Goal: Task Accomplishment & Management: Complete application form

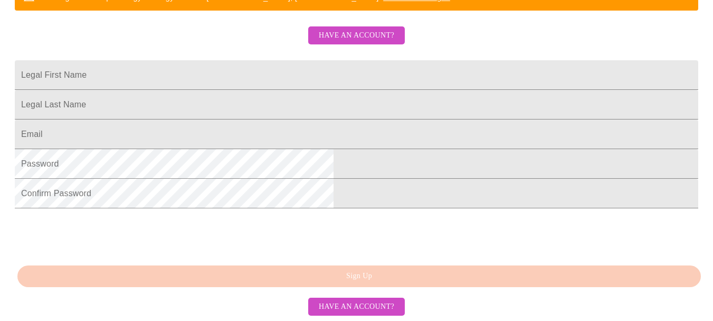
scroll to position [314, 0]
click at [268, 60] on input "Legal First Name" at bounding box center [357, 75] width 684 height 30
click at [229, 60] on input "Legal First Name" at bounding box center [357, 75] width 684 height 30
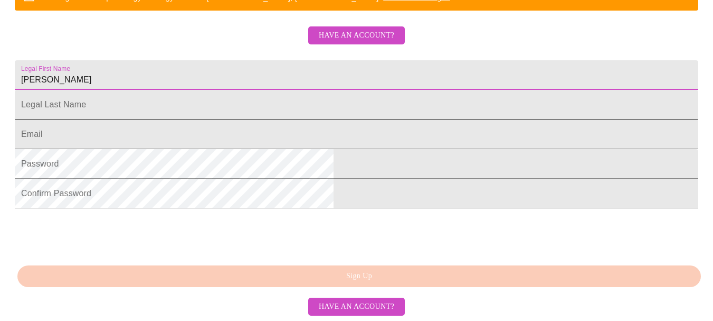
type input "[PERSON_NAME]"
click at [233, 90] on input "Legal First Name" at bounding box center [357, 105] width 684 height 30
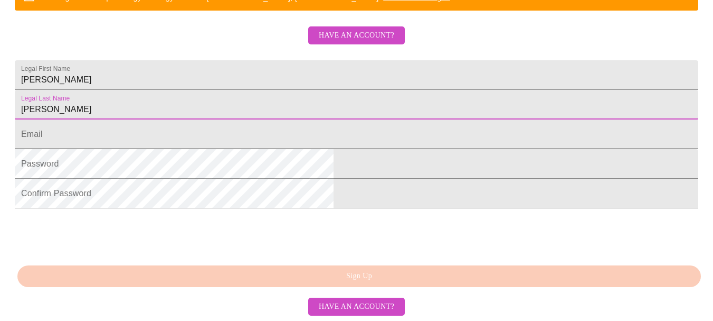
type input "[PERSON_NAME]"
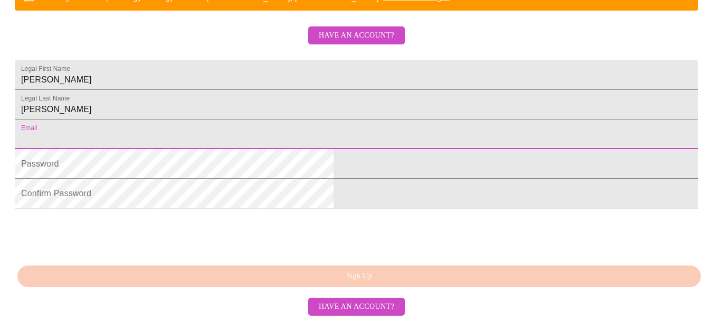
click at [237, 119] on input "Legal First Name" at bounding box center [357, 134] width 684 height 30
type input "[EMAIL_ADDRESS][DOMAIN_NAME]"
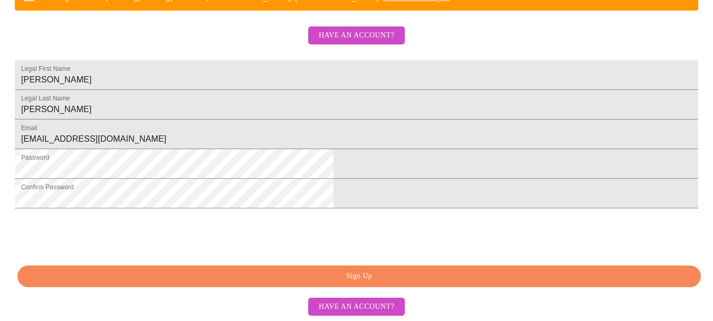
click at [376, 277] on span "Sign Up" at bounding box center [360, 275] width 660 height 13
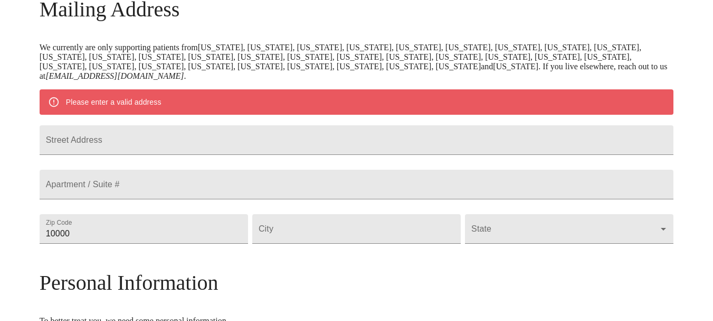
scroll to position [167, 0]
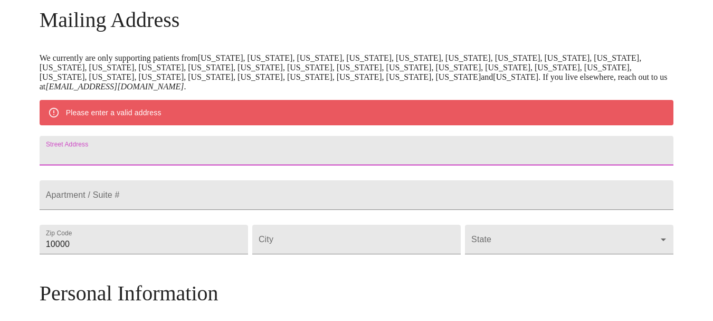
click at [240, 159] on input "Street Address" at bounding box center [357, 151] width 635 height 30
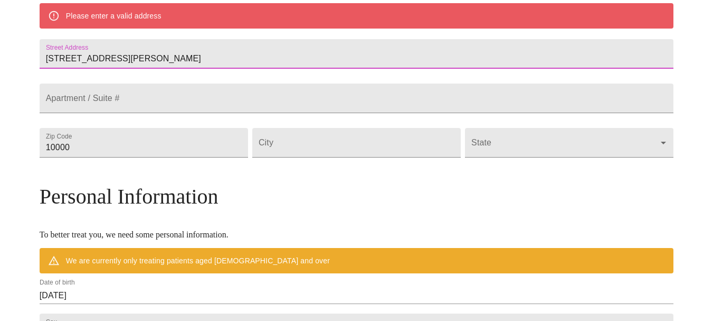
scroll to position [272, 0]
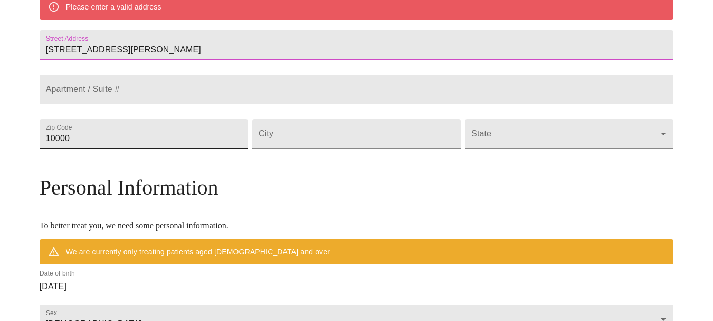
type input "[STREET_ADDRESS][PERSON_NAME]"
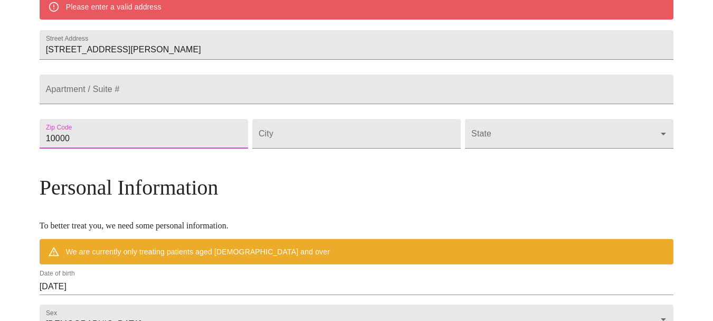
drag, startPoint x: 180, startPoint y: 161, endPoint x: 105, endPoint y: 173, distance: 76.0
click at [105, 173] on div "MyMenopauseRx Welcome to MyMenopauseRx Since it's your first time here, you'll …" at bounding box center [357, 148] width 635 height 833
type input "63031"
click at [317, 148] on input "Street Address" at bounding box center [356, 134] width 209 height 30
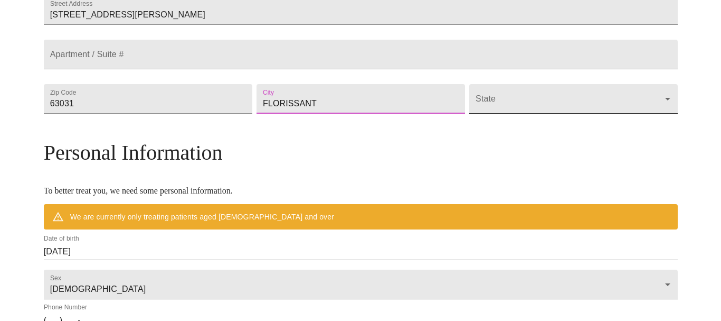
scroll to position [325, 0]
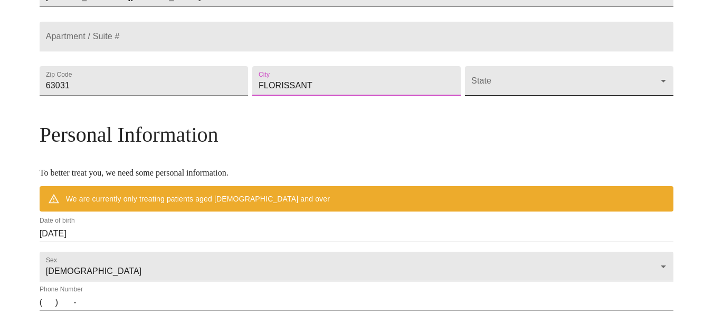
type input "FLORISSANT"
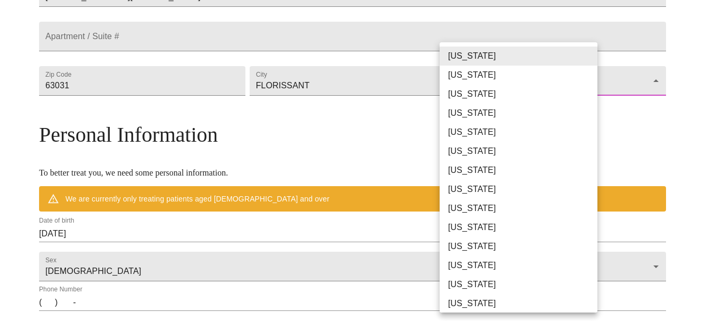
click at [516, 105] on body "MyMenopauseRx Welcome to MyMenopauseRx Since it's your first time here, you'll …" at bounding box center [356, 95] width 705 height 833
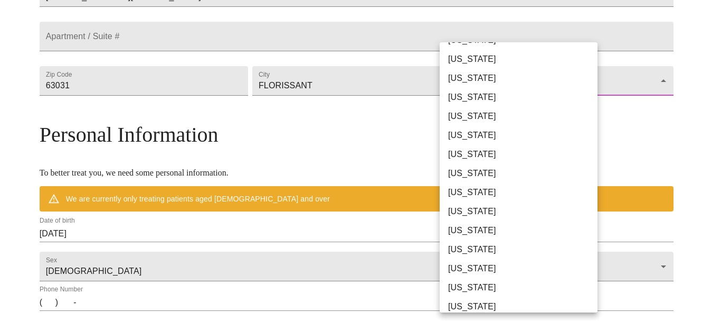
scroll to position [264, 0]
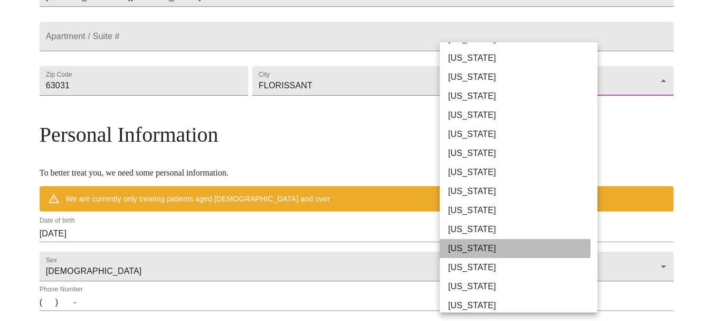
click at [469, 248] on li "[US_STATE]" at bounding box center [523, 248] width 166 height 19
type input "[US_STATE]"
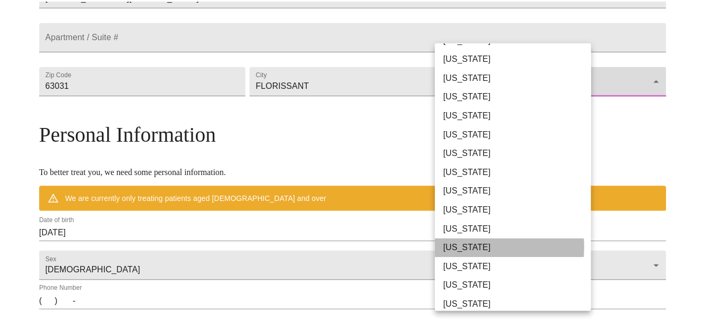
scroll to position [295, 0]
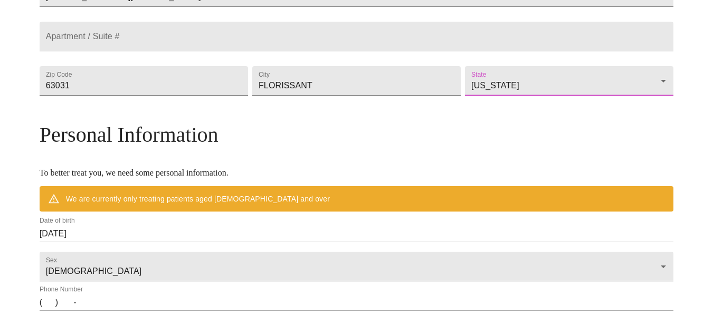
click at [629, 164] on div "MyMenopauseRx Welcome to MyMenopauseRx Since it's your first time here, you'll …" at bounding box center [357, 111] width 635 height 802
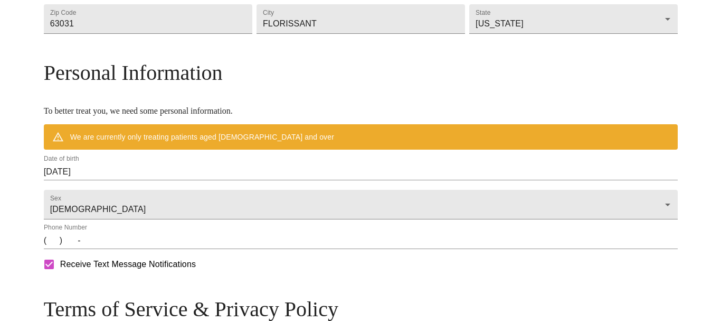
scroll to position [453, 0]
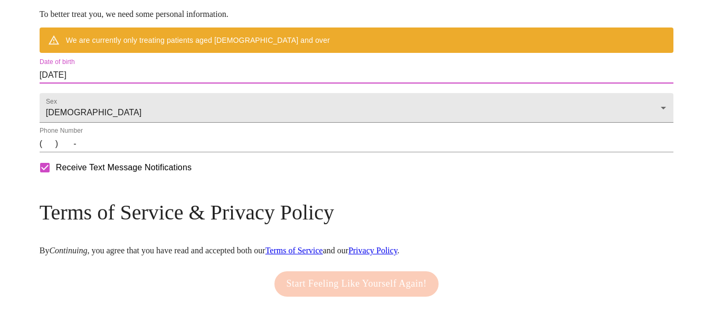
drag, startPoint x: 226, startPoint y: 99, endPoint x: 101, endPoint y: 108, distance: 124.9
click at [192, 83] on input "[DATE]" at bounding box center [357, 75] width 635 height 17
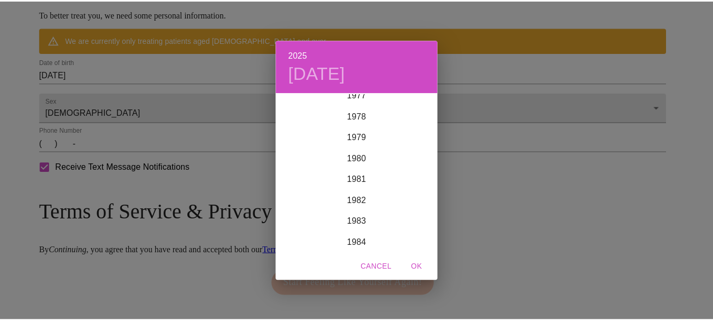
scroll to position [1542, 0]
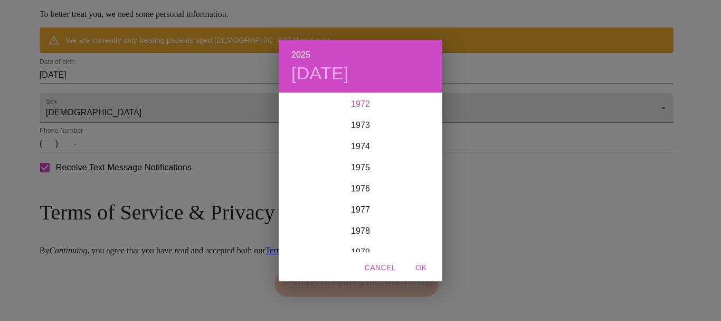
click at [364, 101] on div "1972" at bounding box center [361, 103] width 164 height 21
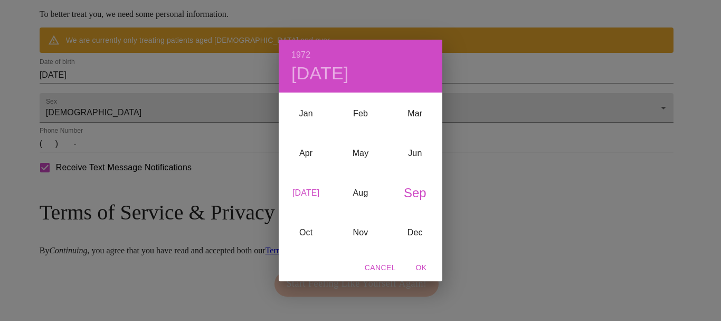
click at [306, 191] on div "[DATE]" at bounding box center [306, 193] width 54 height 40
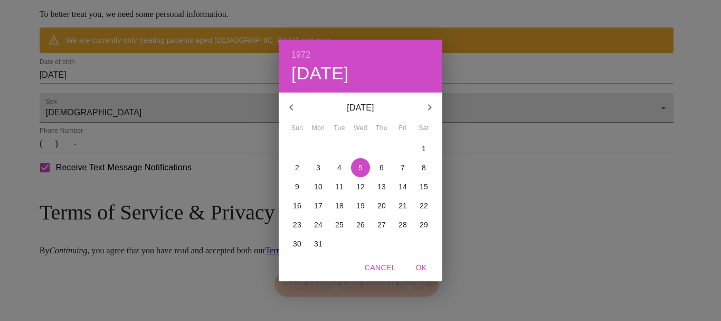
click at [426, 184] on p "15" at bounding box center [424, 186] width 8 height 11
click at [422, 267] on span "OK" at bounding box center [421, 267] width 25 height 13
type input "[DATE]"
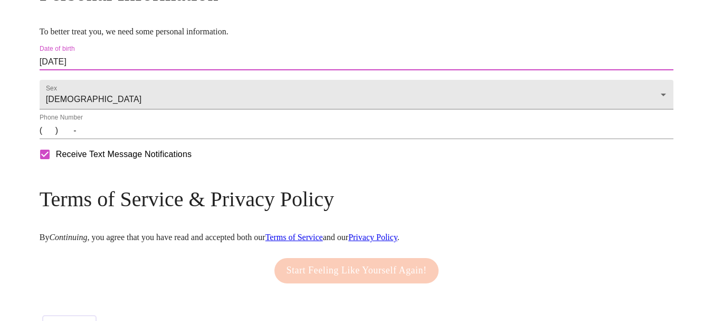
scroll to position [453, 0]
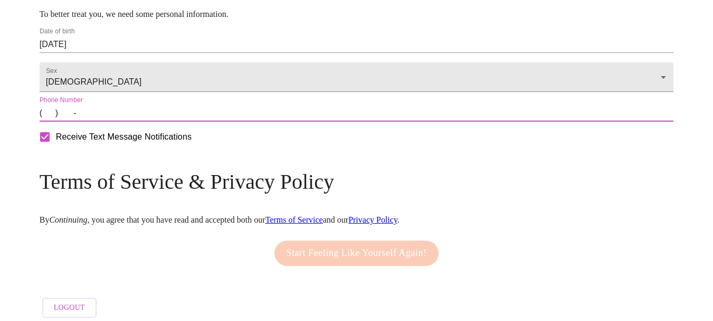
click at [123, 121] on input "(   )    -" at bounding box center [357, 113] width 635 height 17
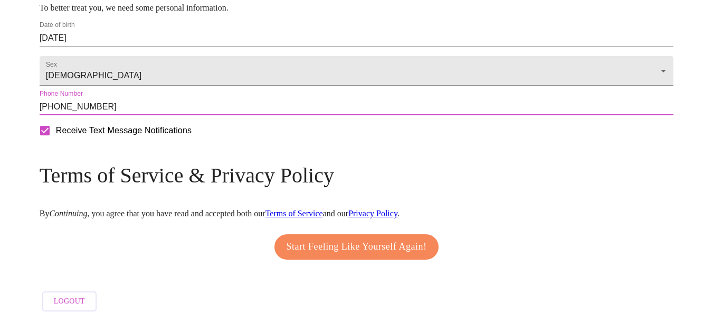
scroll to position [493, 0]
type input "[PHONE_NUMBER]"
click at [358, 239] on span "Start Feeling Like Yourself Again!" at bounding box center [357, 246] width 140 height 17
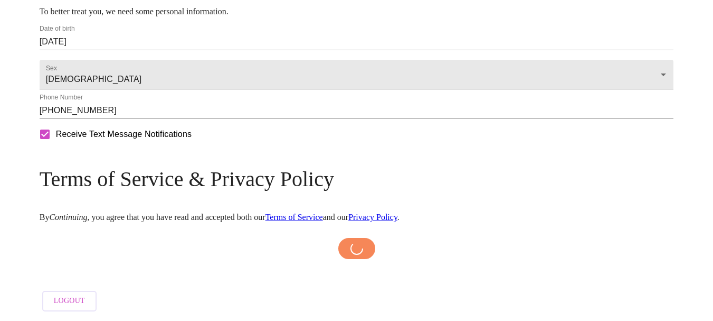
scroll to position [489, 0]
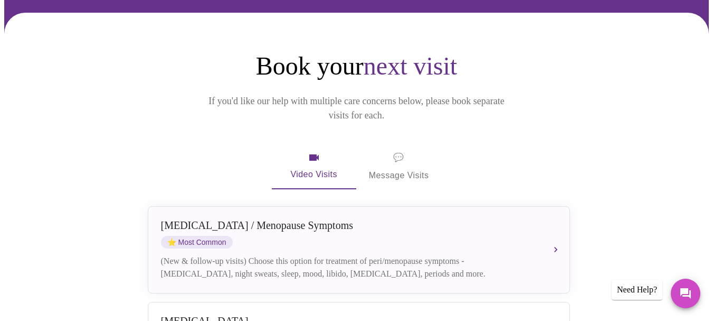
scroll to position [106, 0]
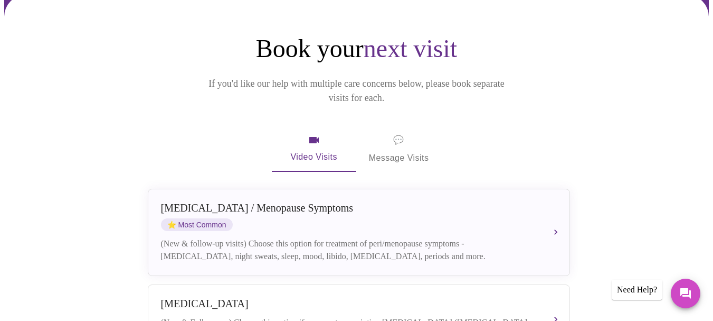
click at [398, 133] on span "💬 Message Visits" at bounding box center [399, 149] width 60 height 33
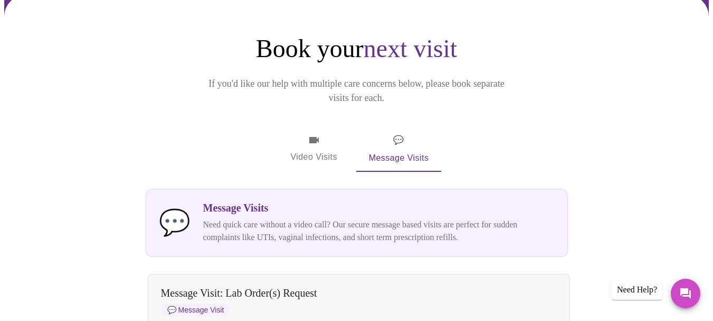
click at [304, 134] on span "Video Visits" at bounding box center [314, 149] width 59 height 31
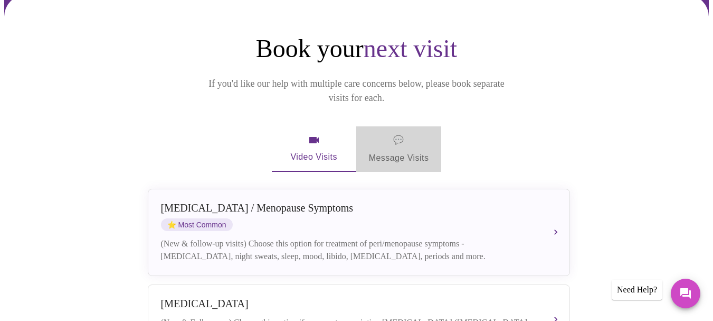
click at [388, 133] on span "💬 Message Visits" at bounding box center [399, 149] width 60 height 33
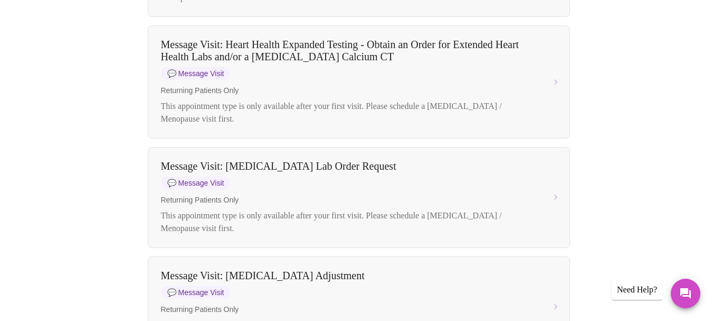
scroll to position [0, 0]
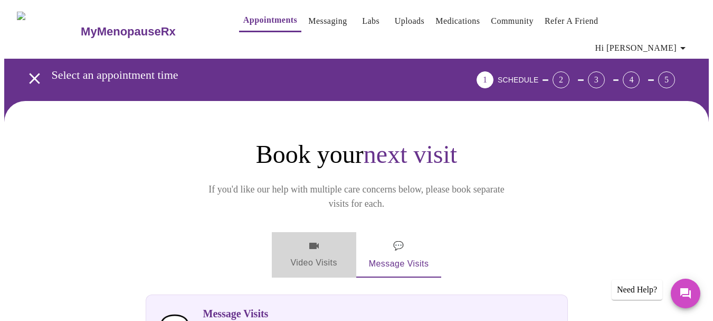
click at [315, 239] on span "Video Visits" at bounding box center [314, 254] width 59 height 31
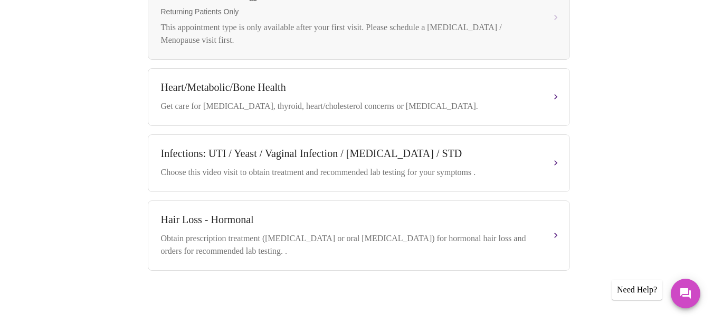
scroll to position [588, 0]
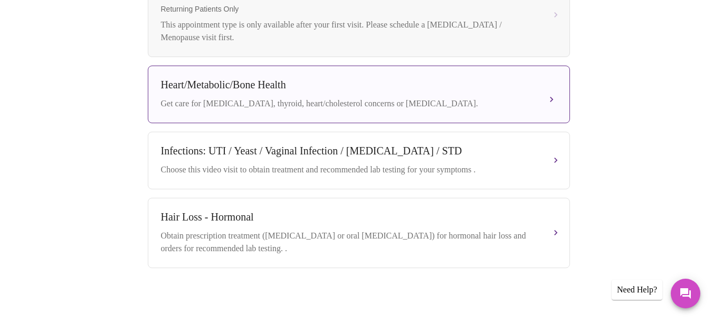
click at [210, 97] on div "Get care for [MEDICAL_DATA], thyroid, heart/cholesterol concerns or [MEDICAL_DA…" at bounding box center [348, 103] width 375 height 13
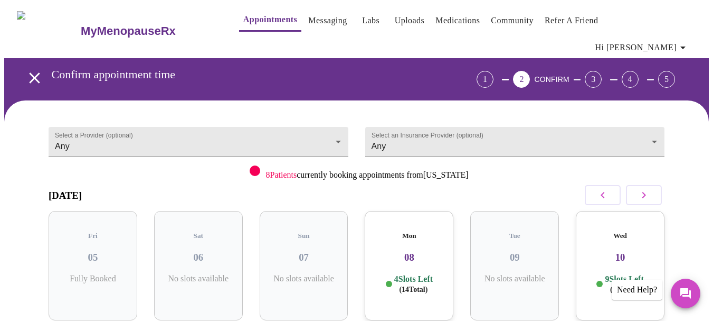
scroll to position [0, 0]
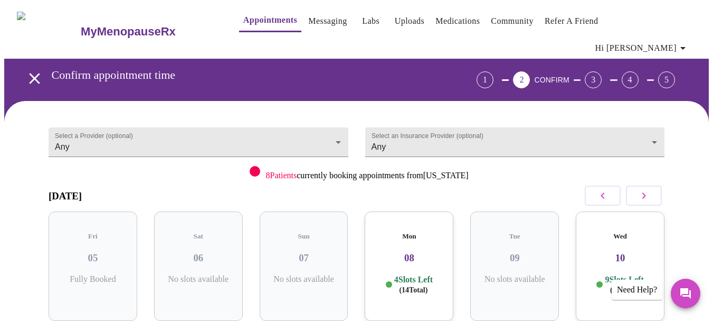
click at [102, 25] on h3 "MyMenopauseRx" at bounding box center [128, 32] width 95 height 14
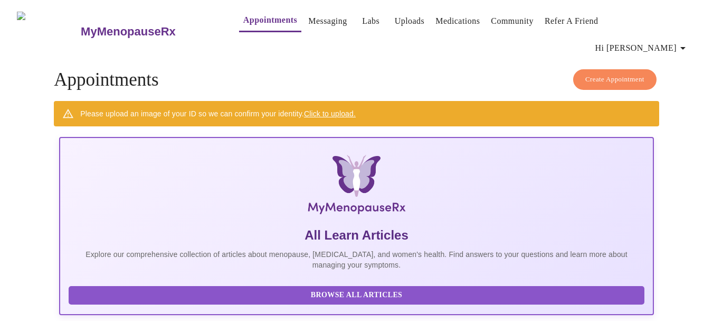
click at [107, 25] on h3 "MyMenopauseRx" at bounding box center [128, 32] width 95 height 14
click at [308, 22] on link "Messaging" at bounding box center [327, 21] width 39 height 15
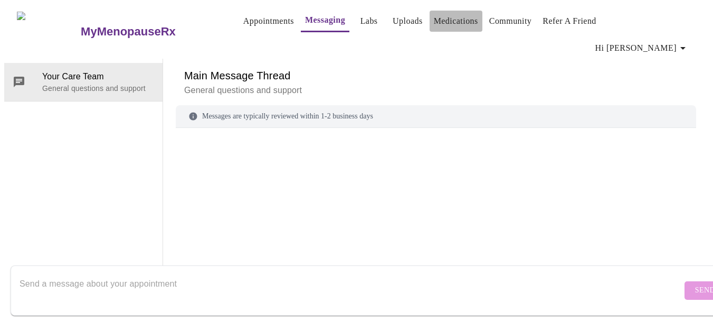
click at [453, 23] on link "Medications" at bounding box center [456, 21] width 44 height 15
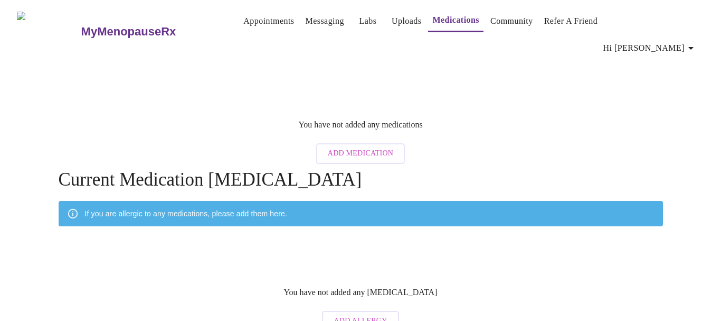
click at [504, 21] on link "Community" at bounding box center [512, 21] width 43 height 15
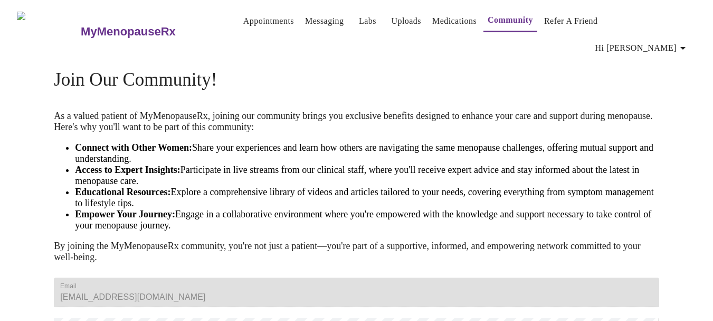
click at [26, 16] on img at bounding box center [48, 32] width 63 height 40
click at [81, 25] on h3 "MyMenopauseRx" at bounding box center [128, 32] width 95 height 14
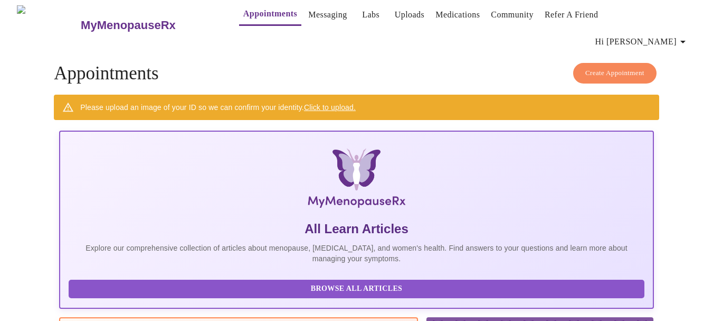
scroll to position [2, 0]
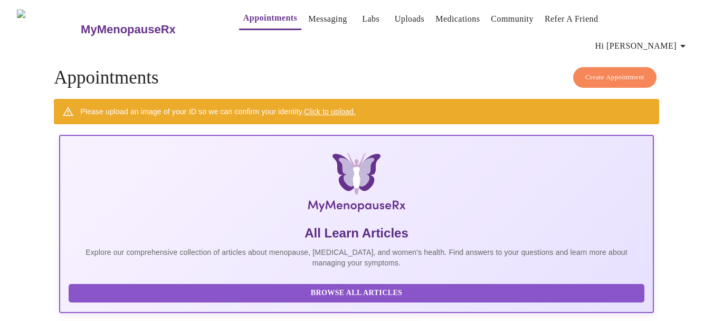
click at [81, 23] on h3 "MyMenopauseRx" at bounding box center [128, 30] width 95 height 14
click at [672, 39] on span "Hi [PERSON_NAME]" at bounding box center [643, 46] width 94 height 15
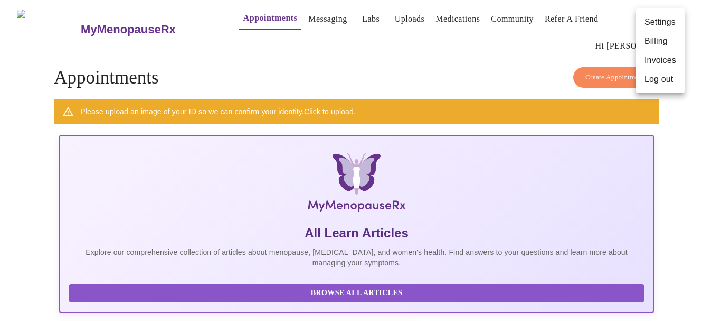
click at [0, 77] on div at bounding box center [360, 160] width 721 height 321
